Goal: Browse casually: Explore the website without a specific task or goal

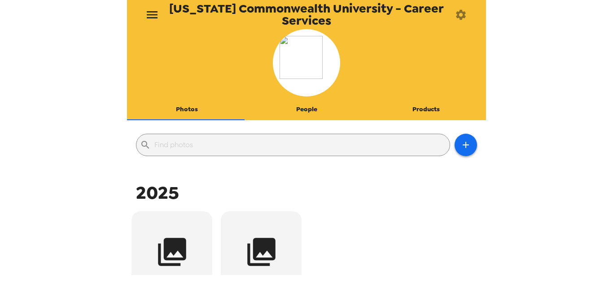
click at [150, 14] on icon "menu" at bounding box center [152, 14] width 11 height 7
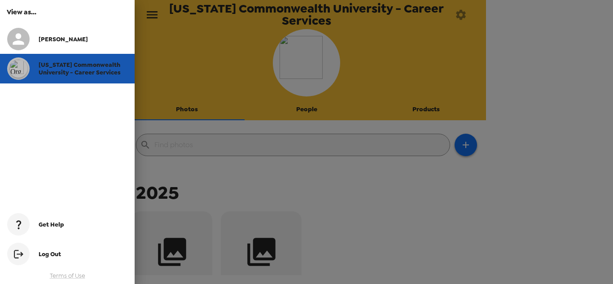
click at [52, 74] on span "Virginia Commonwealth University - Career Services" at bounding box center [80, 68] width 82 height 15
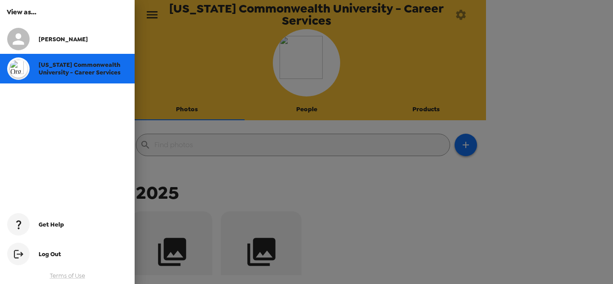
click at [460, 14] on div at bounding box center [306, 142] width 613 height 284
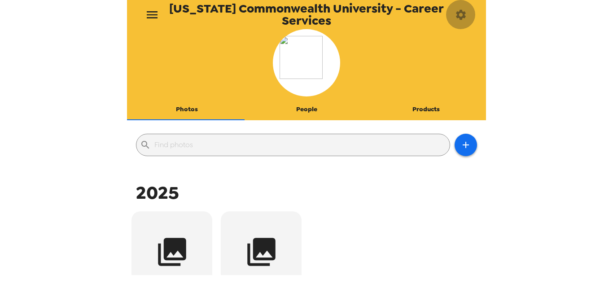
click at [460, 14] on icon "button" at bounding box center [461, 15] width 13 height 13
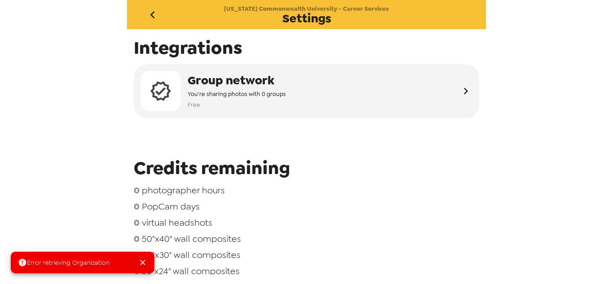
click at [151, 16] on icon "go back" at bounding box center [152, 15] width 14 height 14
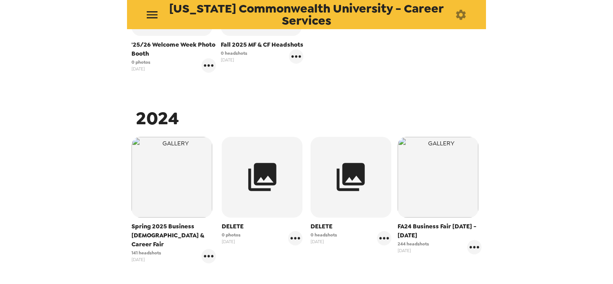
scroll to position [269, 0]
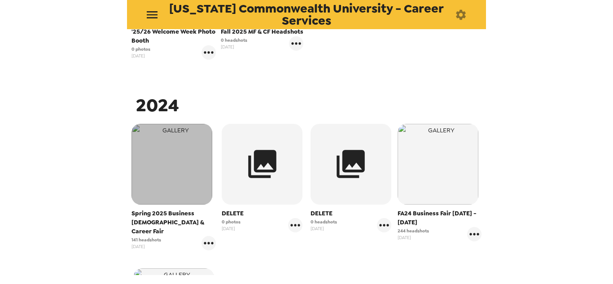
click at [182, 158] on img "button" at bounding box center [171, 164] width 81 height 81
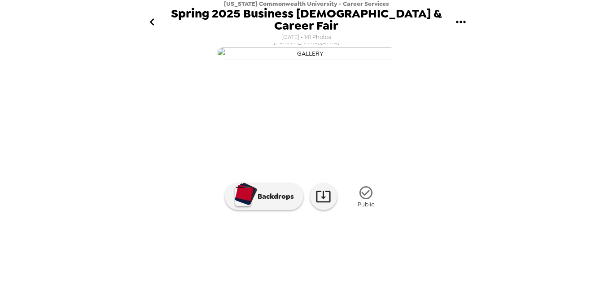
scroll to position [111, 0]
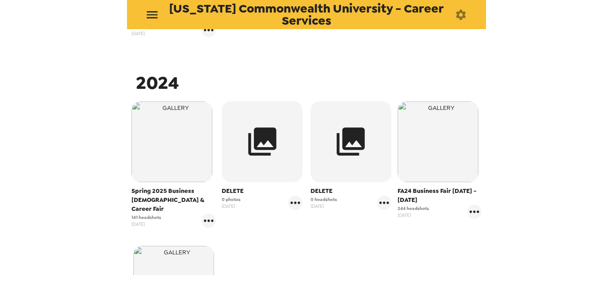
scroll to position [314, 0]
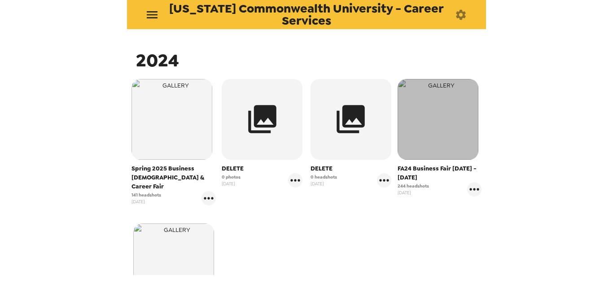
click at [454, 122] on img "button" at bounding box center [438, 119] width 81 height 81
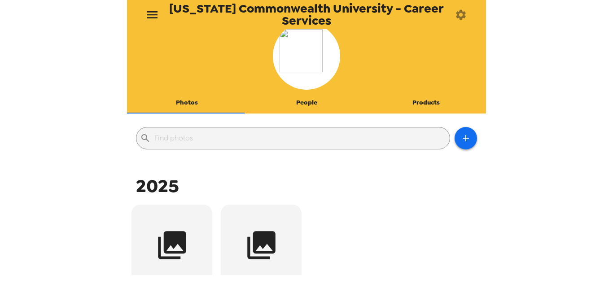
scroll to position [5, 0]
